Goal: Task Accomplishment & Management: Manage account settings

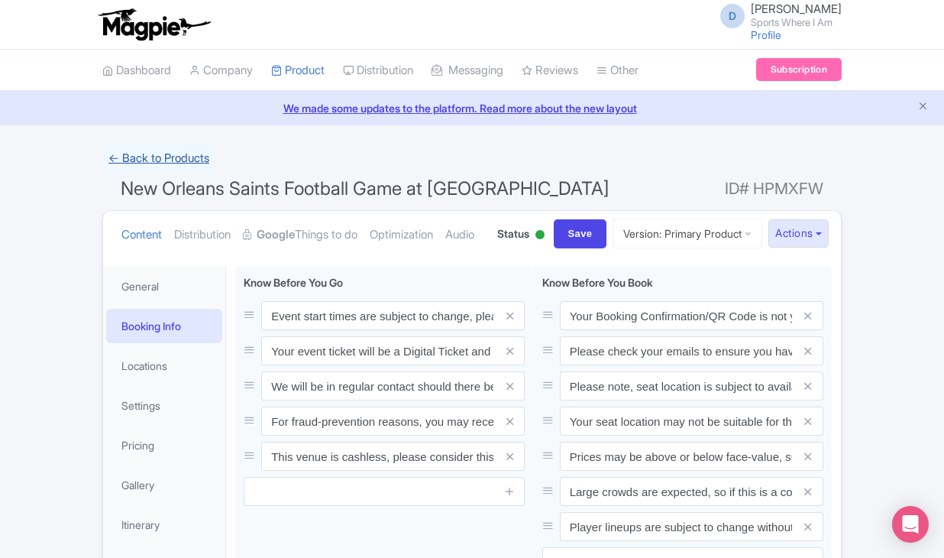
click at [176, 154] on link "← Back to Products" at bounding box center [158, 159] width 113 height 30
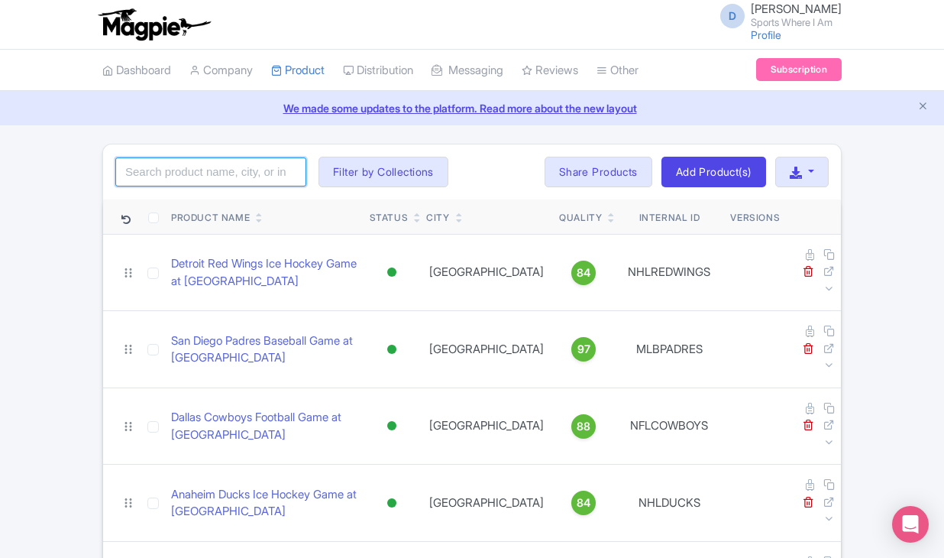
click at [195, 163] on input "search" at bounding box center [210, 171] width 191 height 29
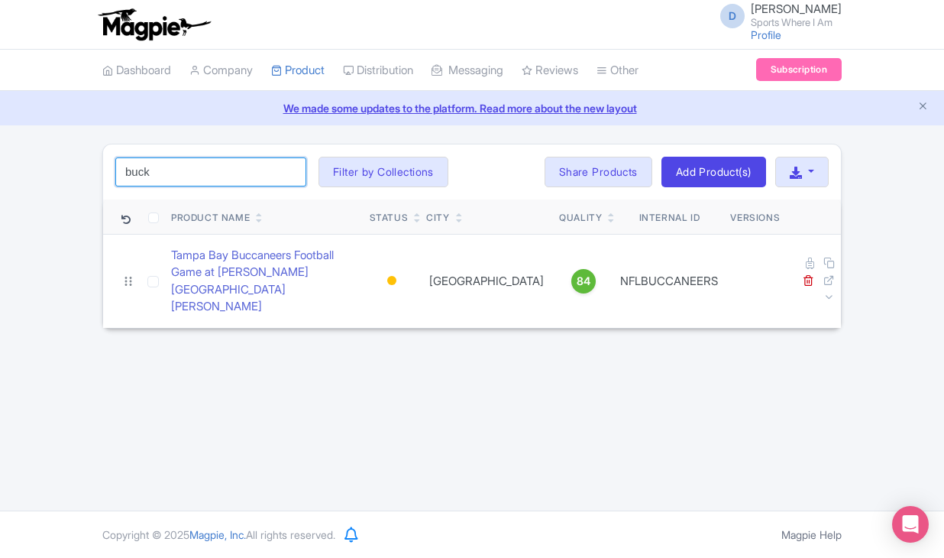
type input "buck"
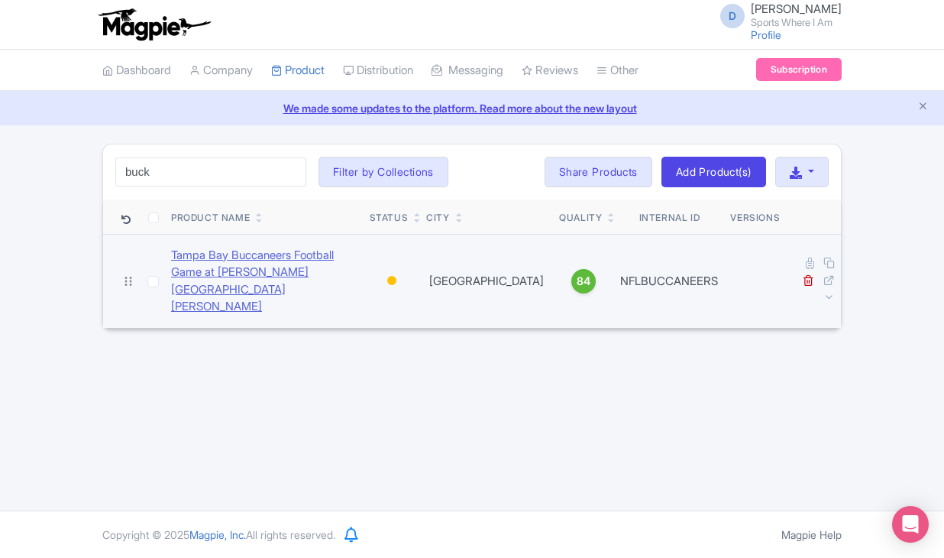
drag, startPoint x: 141, startPoint y: 202, endPoint x: 248, endPoint y: 269, distance: 127.0
click at [248, 269] on link "Tampa Bay Buccaneers Football Game at [PERSON_NAME][GEOGRAPHIC_DATA][PERSON_NAM…" at bounding box center [264, 281] width 186 height 69
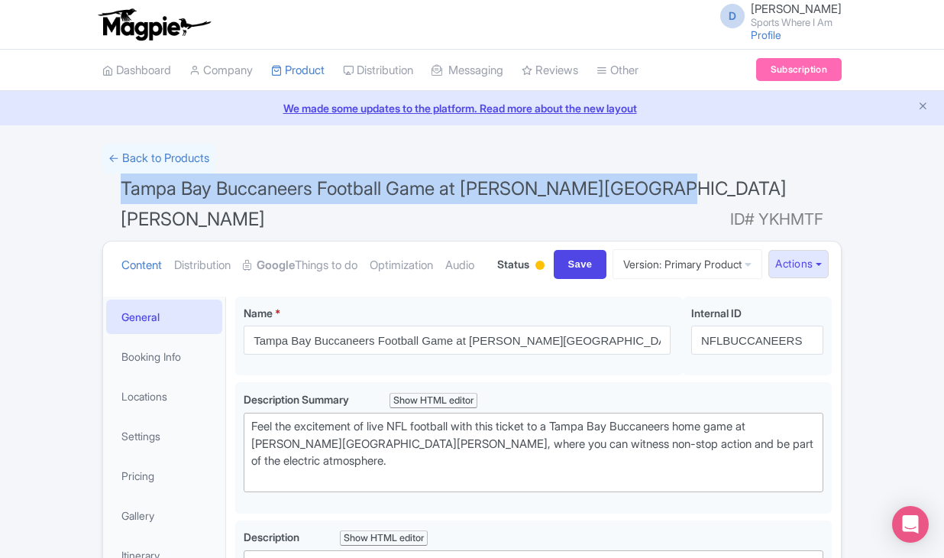
drag, startPoint x: 122, startPoint y: 183, endPoint x: 670, endPoint y: 195, distance: 547.9
copy span "Tampa Bay Buccaneers Football Game at [PERSON_NAME][GEOGRAPHIC_DATA][PERSON_NAM…"
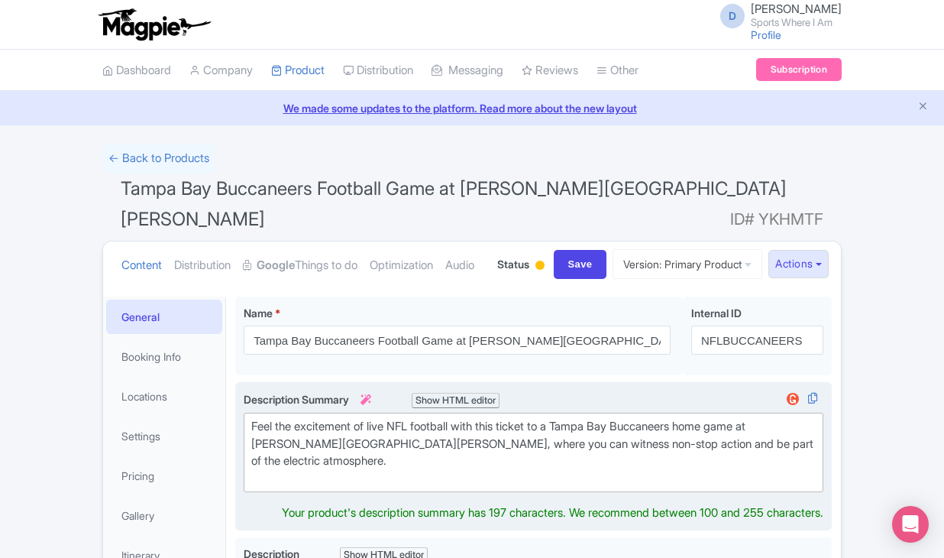
click at [326, 450] on div "Feel the excitement of live NFL football with this ticket to a Tampa Bay Buccan…" at bounding box center [533, 452] width 565 height 69
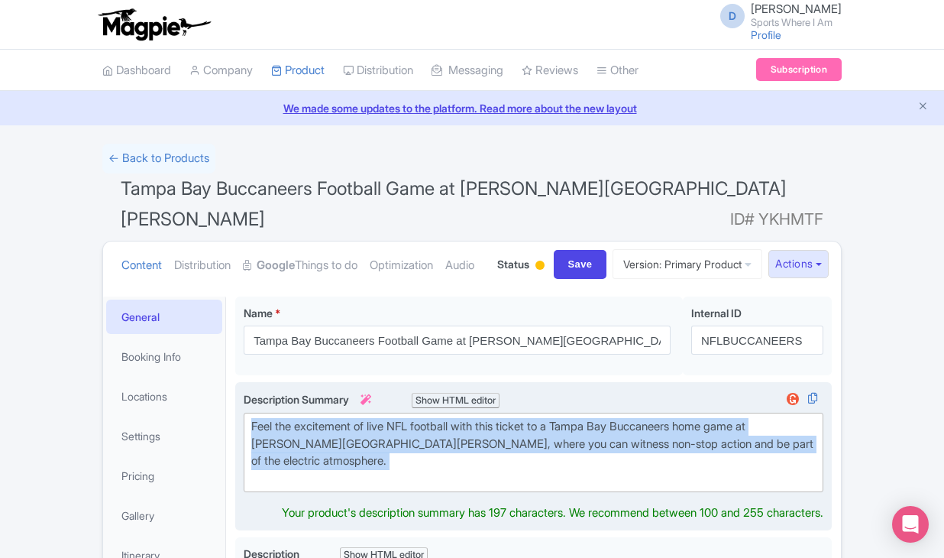
click at [326, 450] on div "Feel the excitement of live NFL football with this ticket to a Tampa Bay Buccan…" at bounding box center [533, 452] width 565 height 69
type trix-editor "<div>Feel the excitement of live NFL football with this ticket to a Tampa Bay B…"
copy div "Feel the excitement of live NFL football with this ticket to a Tampa Bay Buccan…"
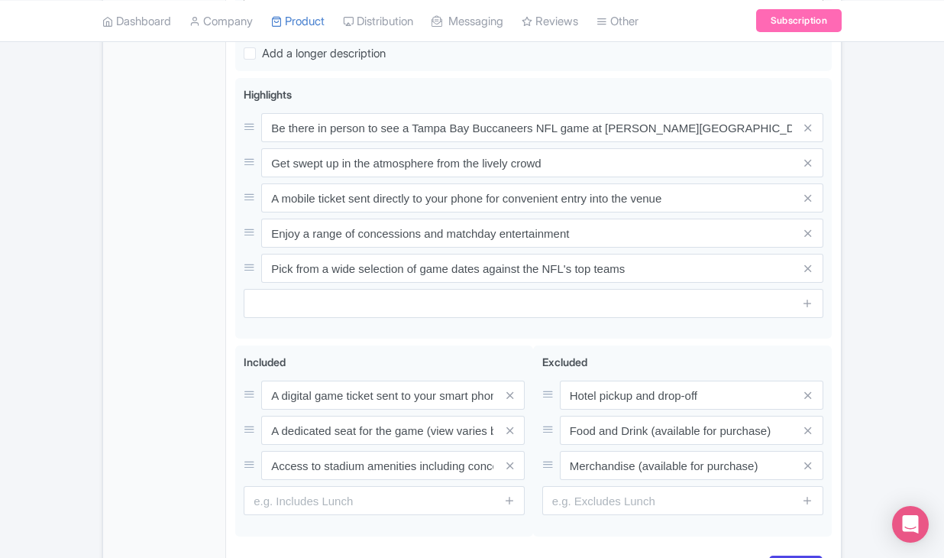
scroll to position [809, 0]
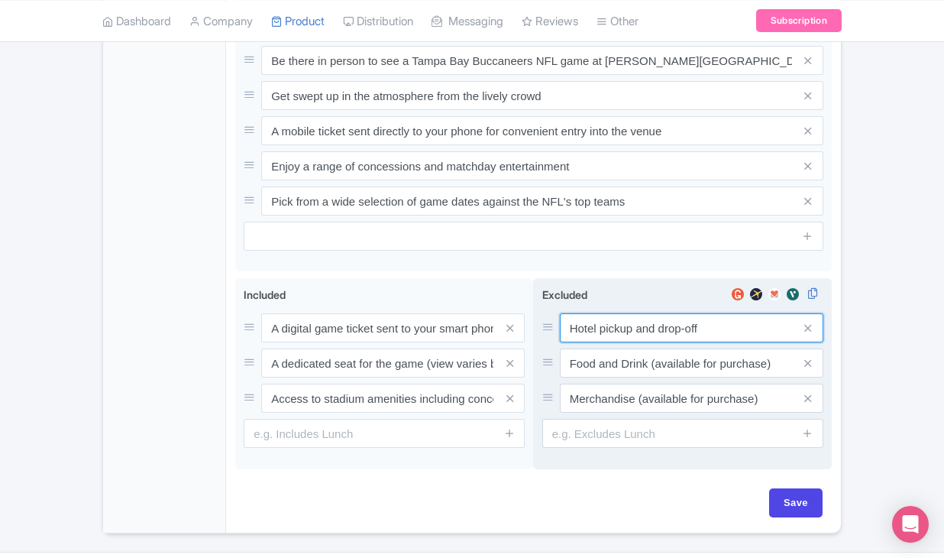
click at [600, 332] on div "Hotel pickup and drop-off Food and Drink (available for purchase) Merchandise (…" at bounding box center [682, 362] width 281 height 99
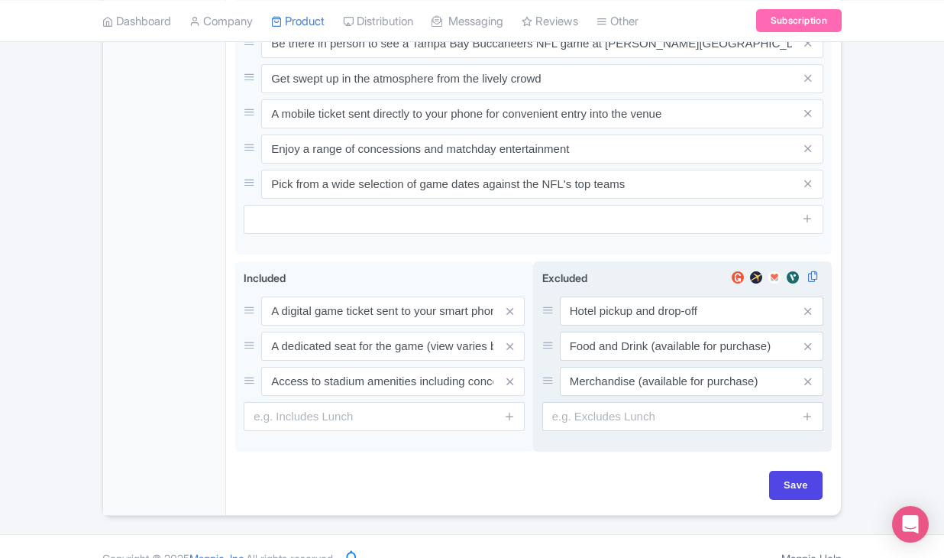
click at [600, 332] on div "Hotel pickup and drop-off Food and Drink (available for purchase) Merchandise (…" at bounding box center [682, 345] width 281 height 99
click at [600, 317] on input "Hotel pickup and drop-off" at bounding box center [692, 310] width 264 height 29
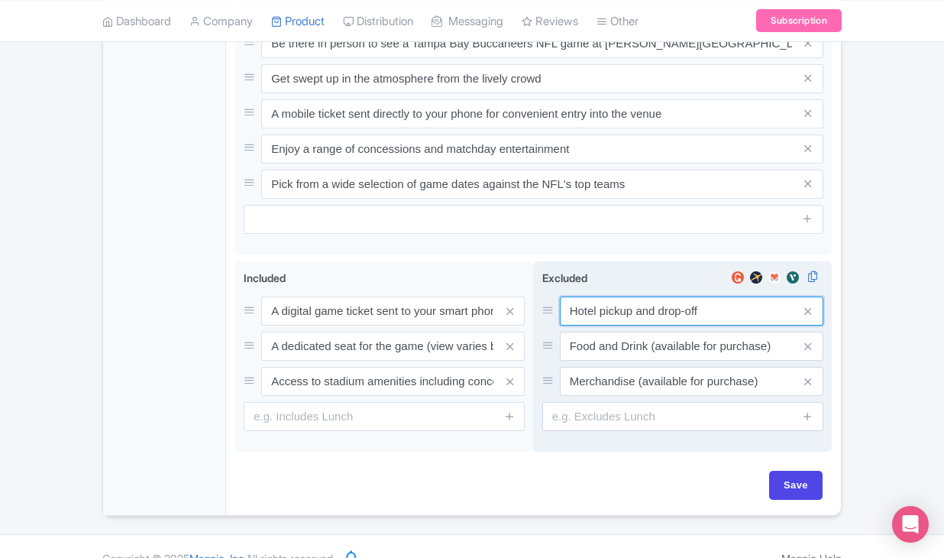
click at [600, 317] on input "Hotel pickup and drop-off" at bounding box center [692, 310] width 264 height 29
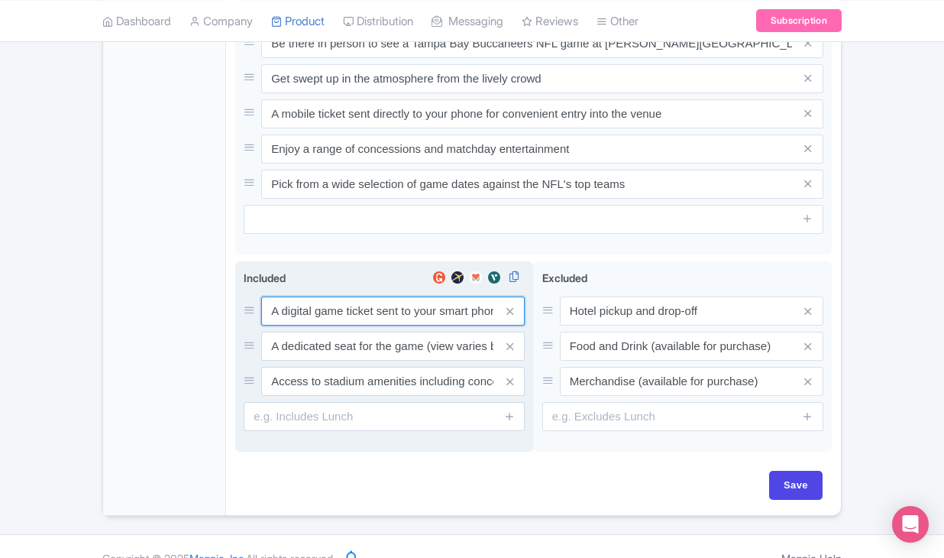
click at [305, 305] on input "A digital game ticket sent to your smart phone" at bounding box center [393, 310] width 264 height 29
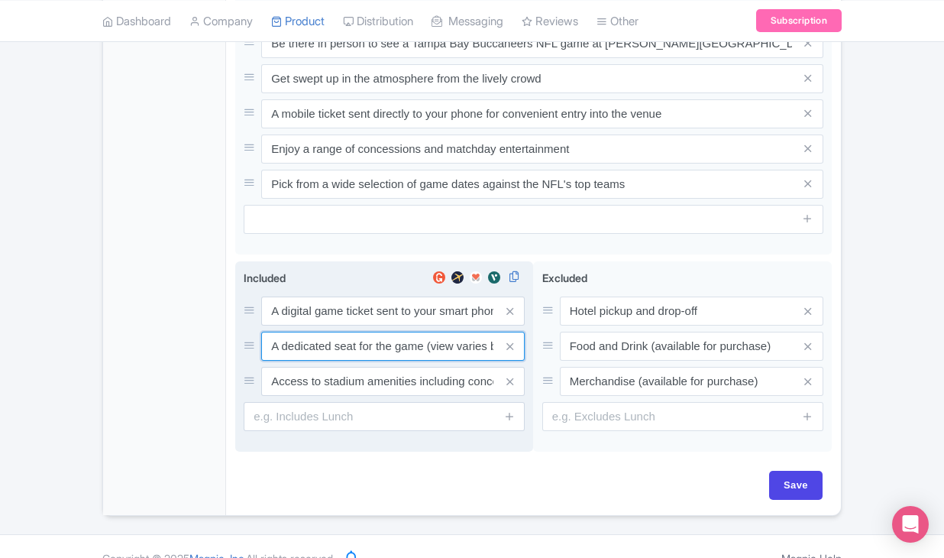
click at [386, 325] on input "A dedicated seat for the game (view varies by seat category)" at bounding box center [393, 310] width 264 height 29
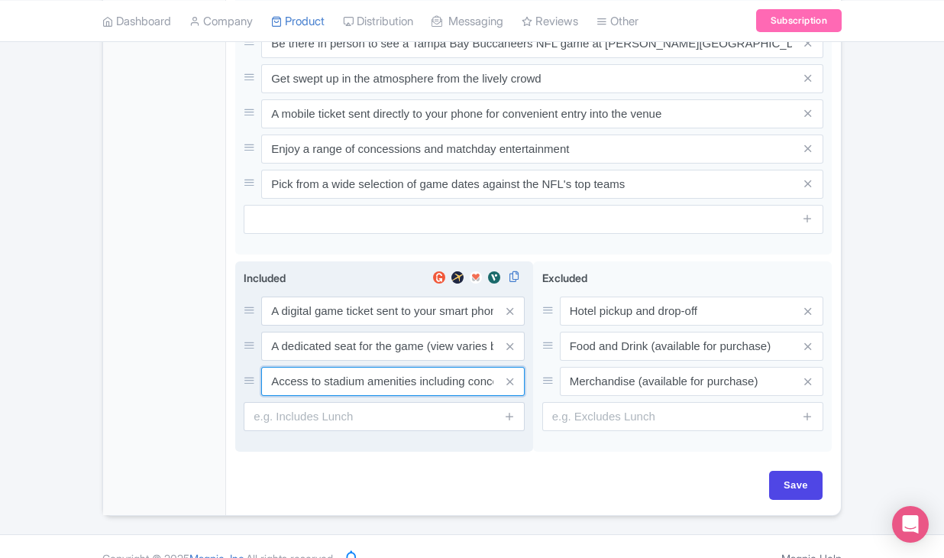
click at [410, 325] on input "Access to stadium amenities including concessions and matchday activations" at bounding box center [393, 310] width 264 height 29
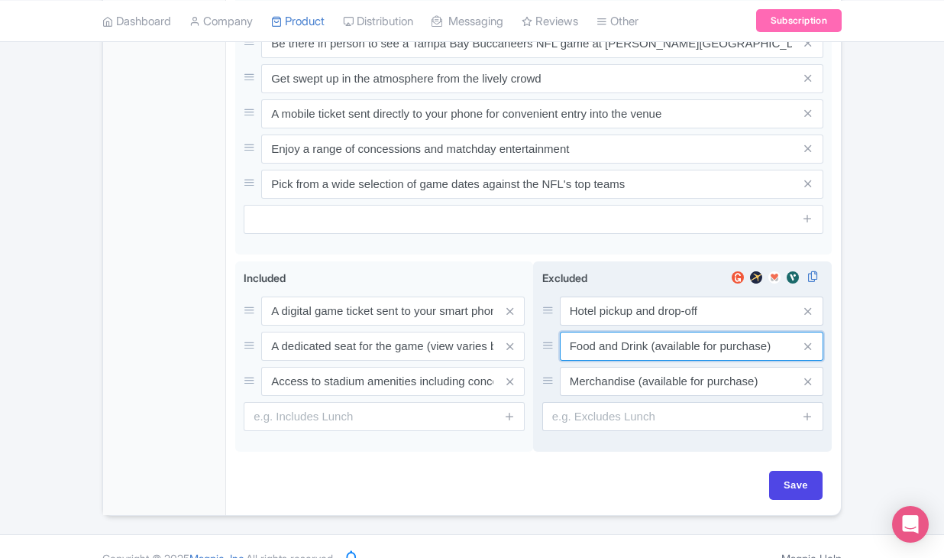
click at [610, 325] on input "Food and Drink (available for purchase)" at bounding box center [692, 310] width 264 height 29
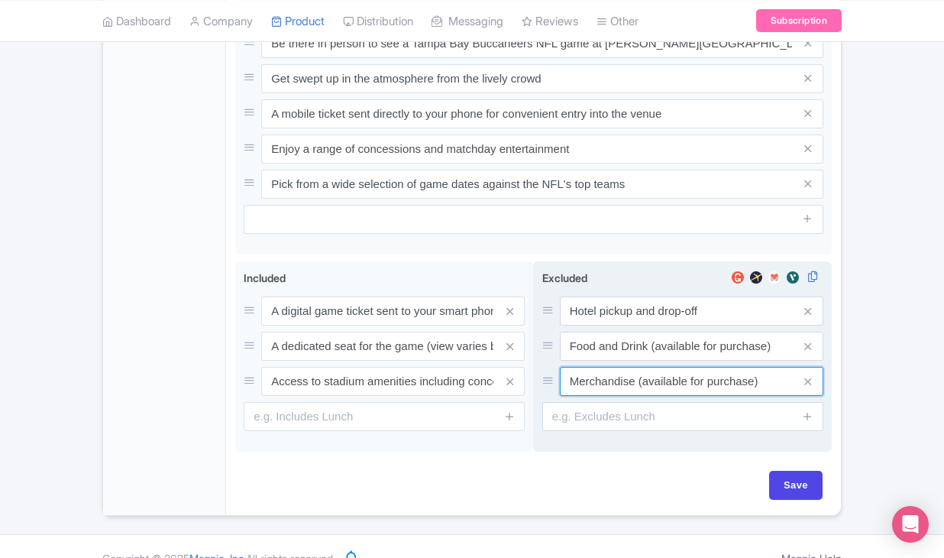
click at [669, 325] on input "Merchandise (available for purchase)" at bounding box center [692, 310] width 264 height 29
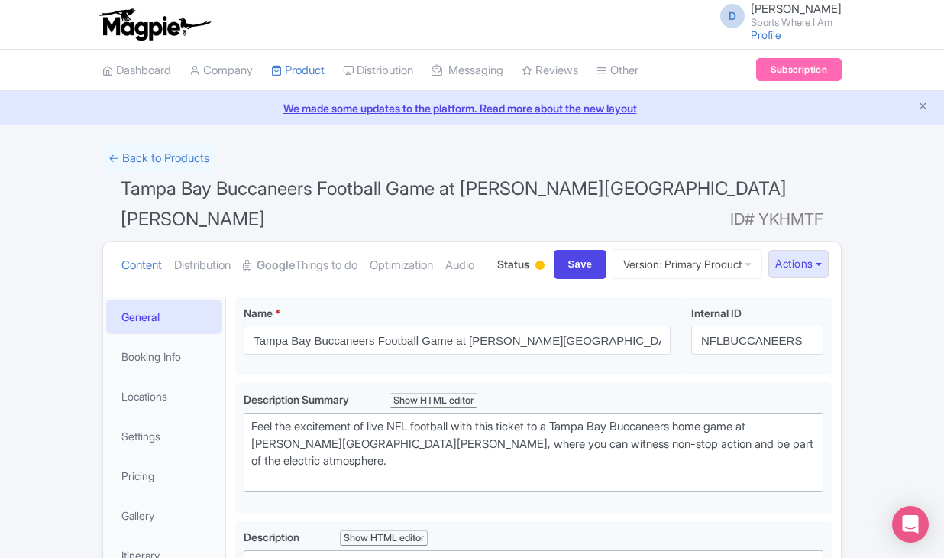
scroll to position [0, 0]
click at [176, 374] on link "Booking Info" at bounding box center [164, 356] width 116 height 34
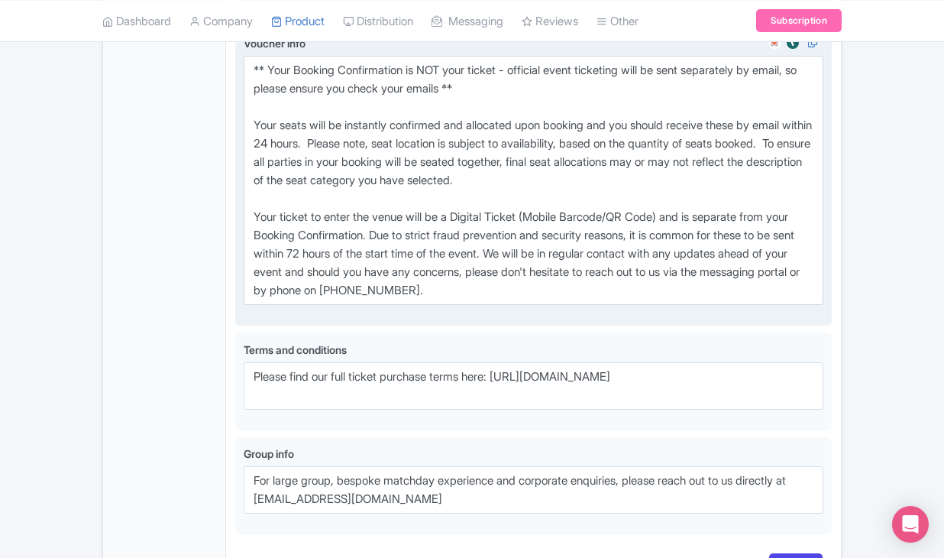
scroll to position [1107, 0]
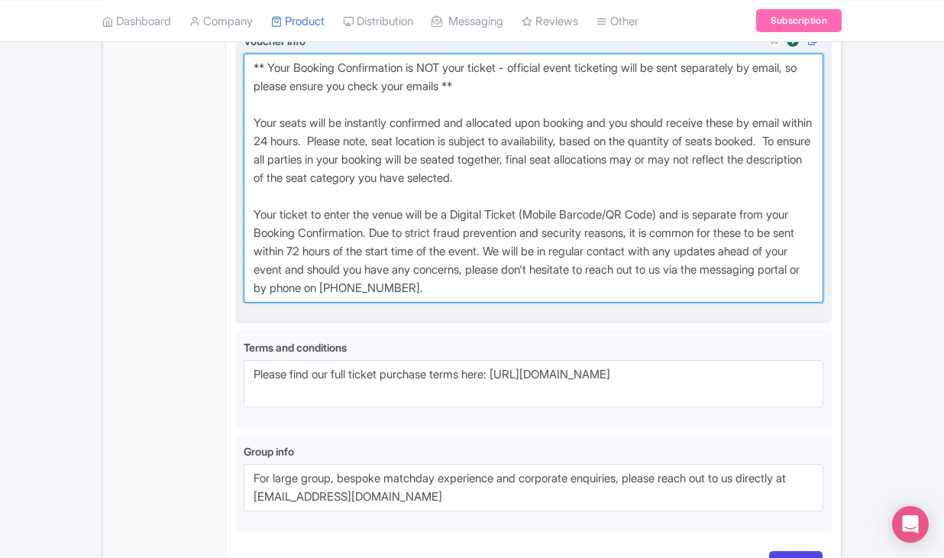
drag, startPoint x: 253, startPoint y: 89, endPoint x: 590, endPoint y: 322, distance: 409.2
click at [590, 303] on textarea "** Your Booking Confirmation is NOT your ticket - official event ticketing will…" at bounding box center [534, 177] width 580 height 249
